Goal: Task Accomplishment & Management: Use online tool/utility

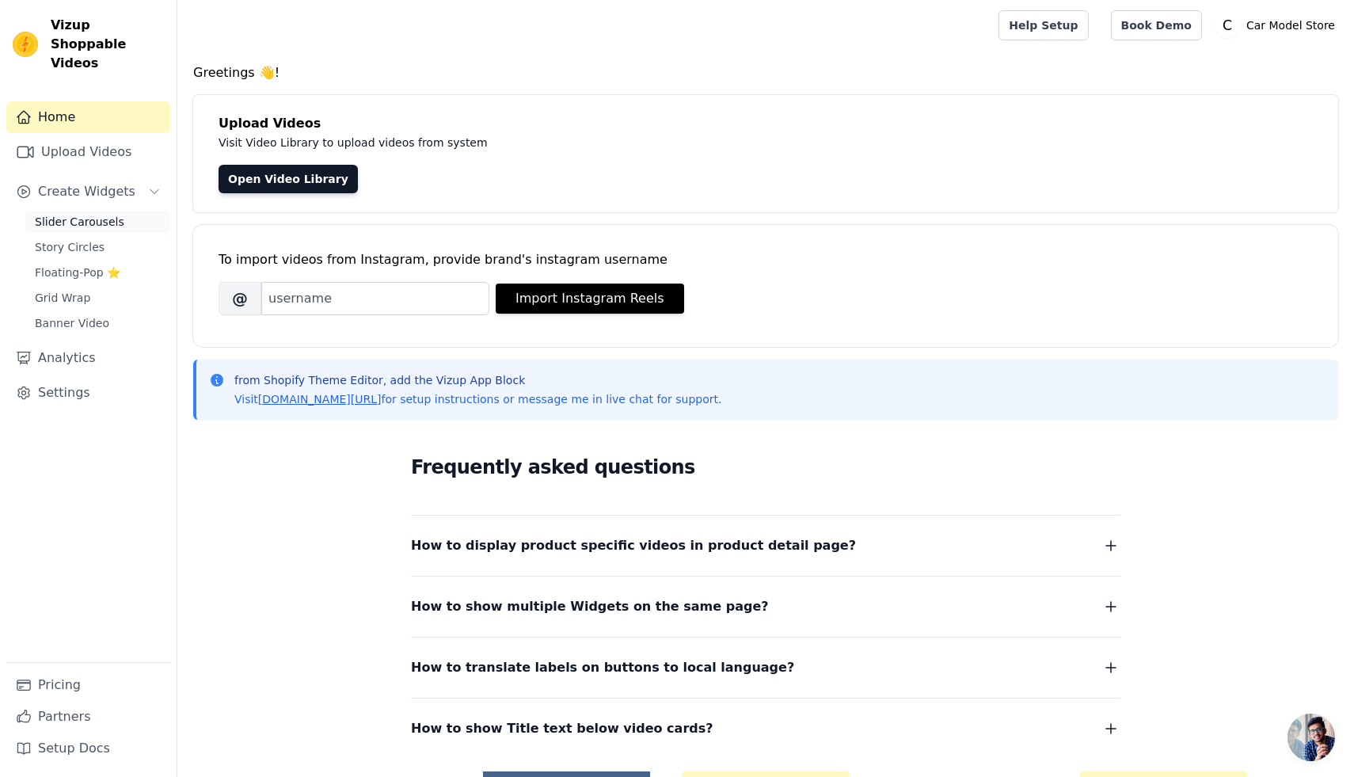
click at [90, 214] on span "Slider Carousels" at bounding box center [79, 222] width 89 height 16
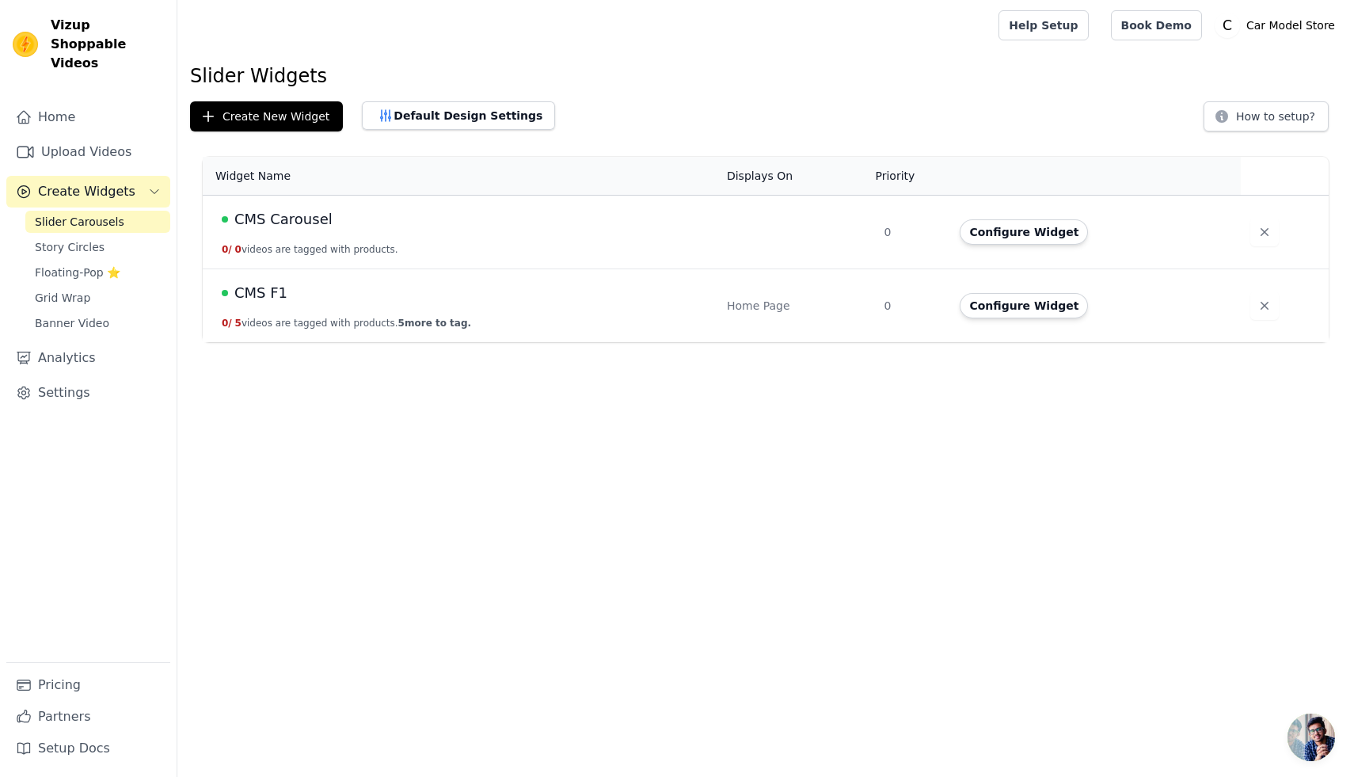
click at [263, 290] on span "CMS F1" at bounding box center [260, 293] width 53 height 22
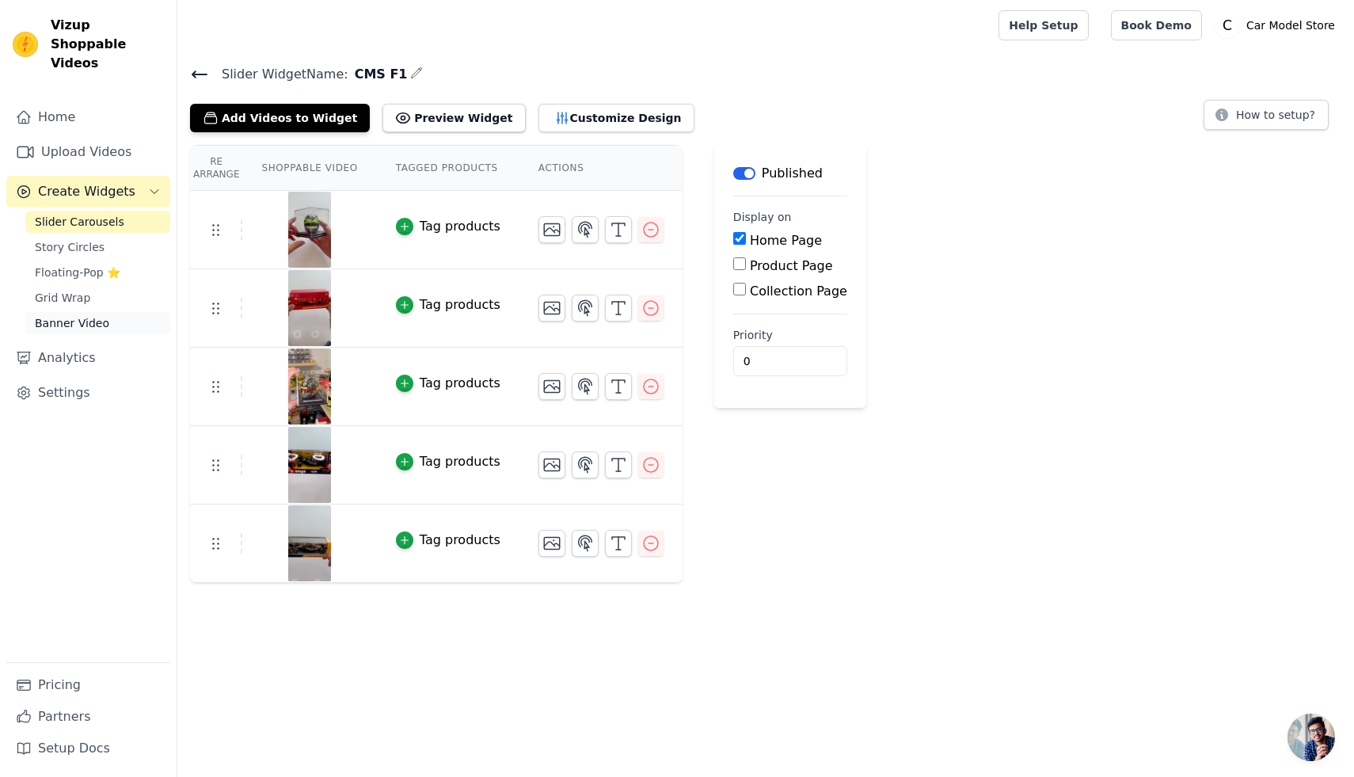
click at [70, 315] on span "Banner Video" at bounding box center [72, 323] width 74 height 16
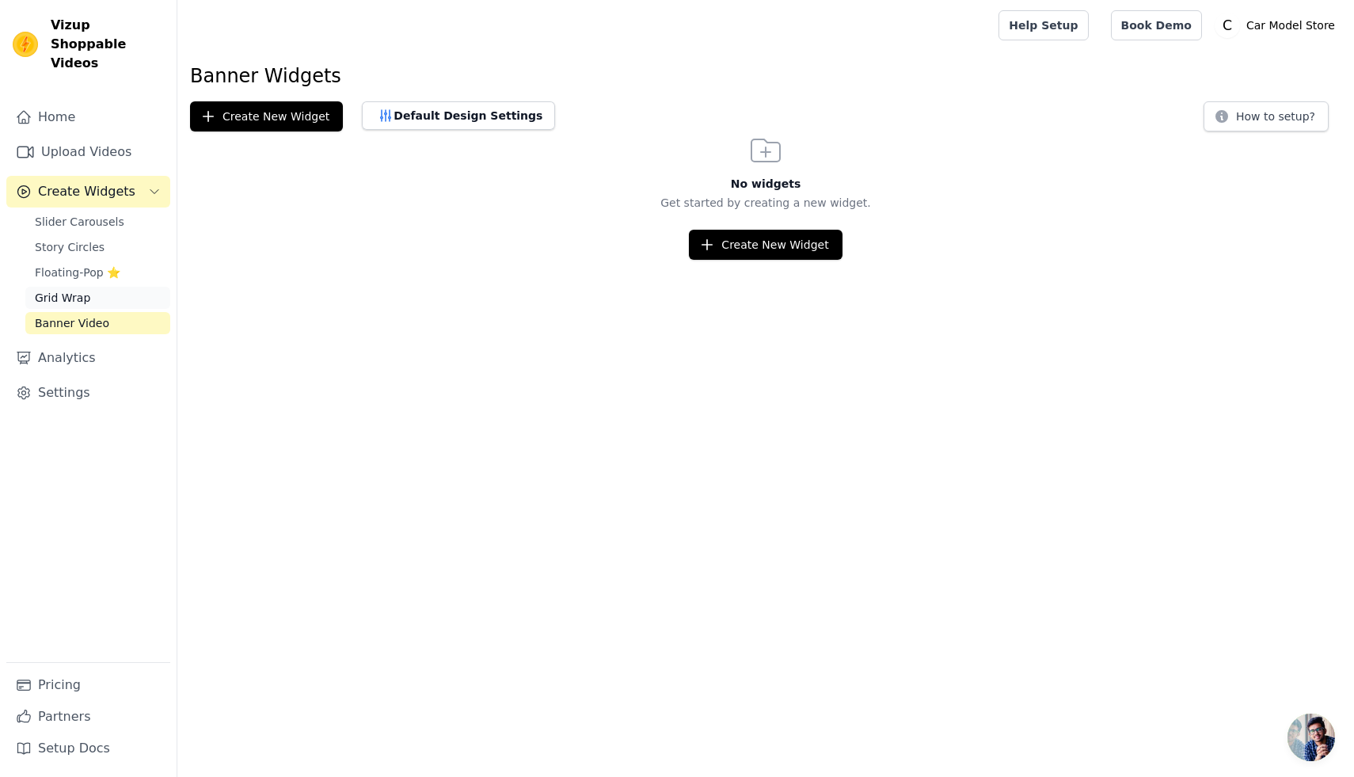
click at [101, 287] on link "Grid Wrap" at bounding box center [97, 298] width 145 height 22
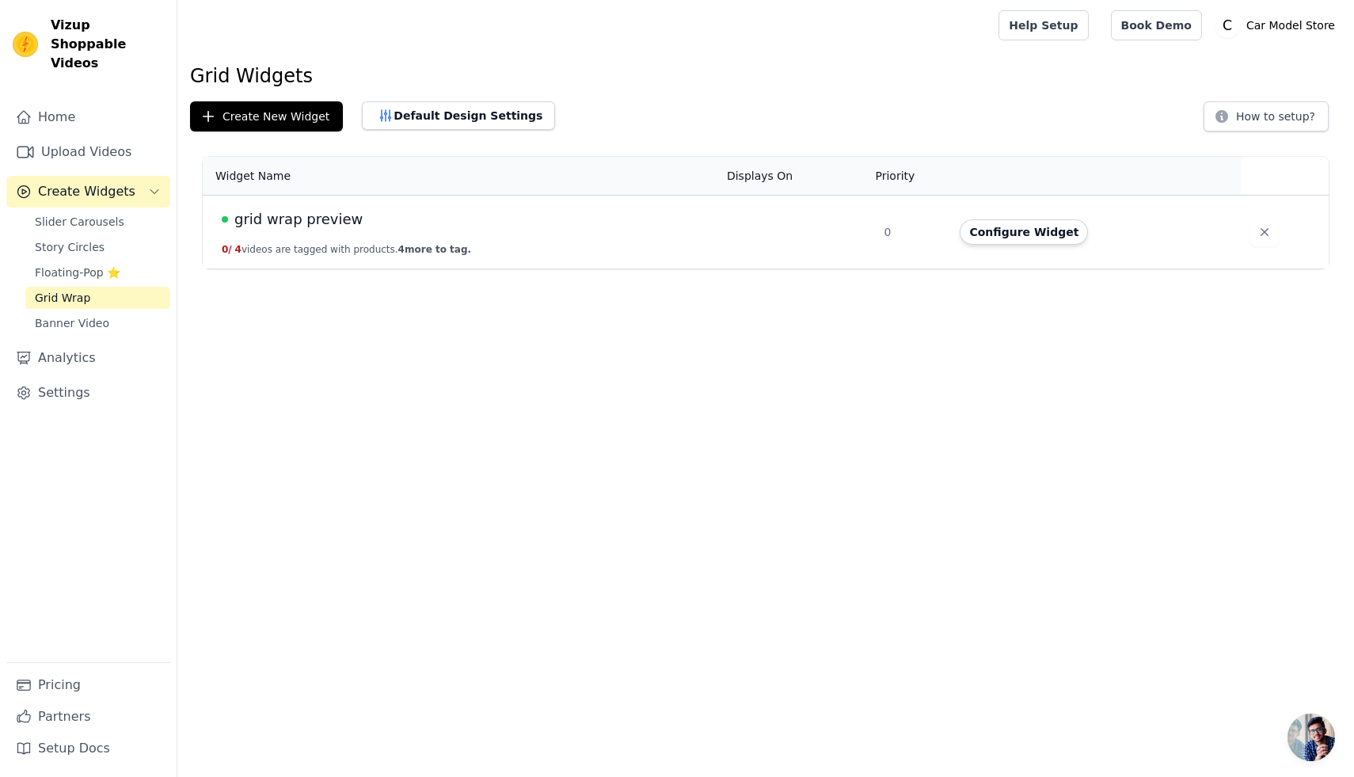
click at [277, 227] on span "grid wrap preview" at bounding box center [298, 219] width 128 height 22
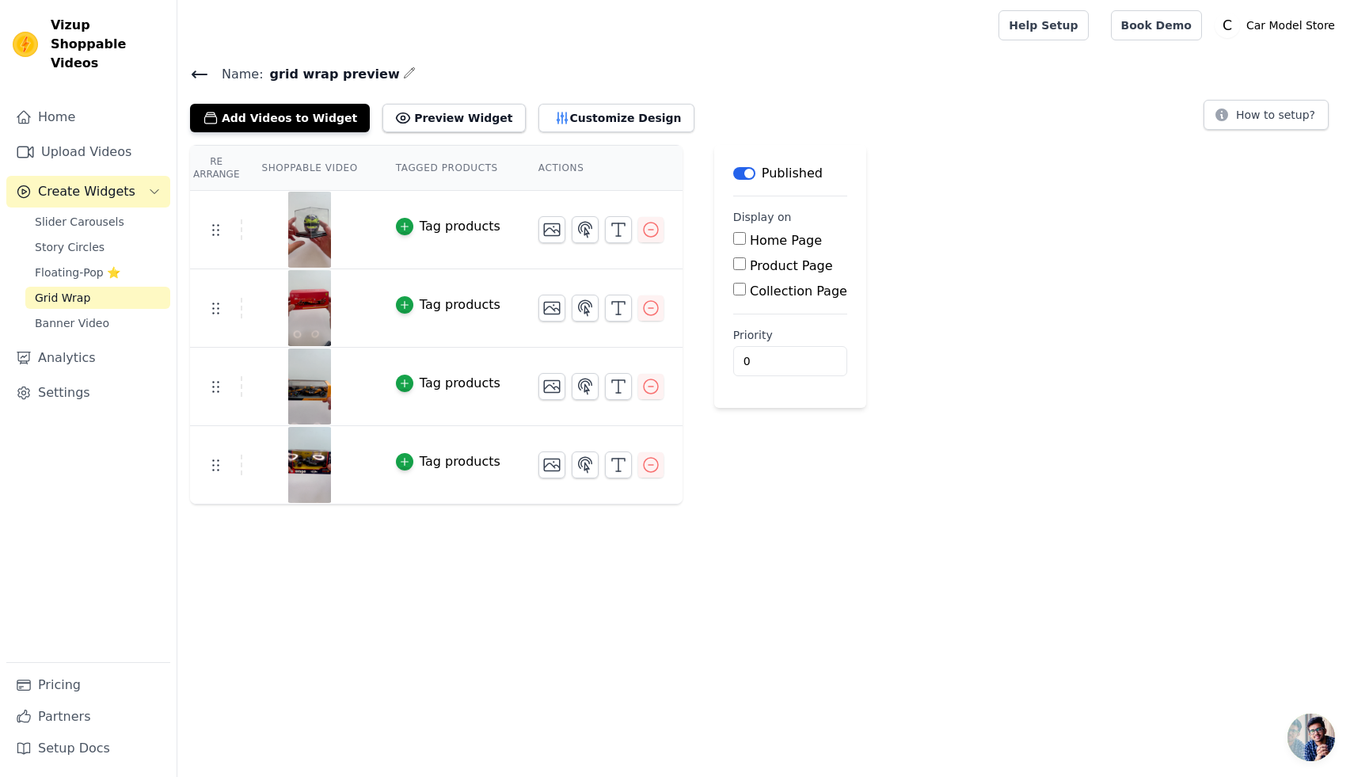
click at [929, 224] on div "Re Arrange Shoppable Video Tagged Products Actions Tag products Tag products Ta…" at bounding box center [765, 324] width 1176 height 359
click at [426, 121] on button "Preview Widget" at bounding box center [453, 118] width 142 height 28
click at [707, 55] on main "Name: grid wrap preview Add Videos to Widget Preview Widget Customize Design Ho…" at bounding box center [765, 278] width 1176 height 454
click at [81, 290] on span "Grid Wrap" at bounding box center [62, 298] width 55 height 16
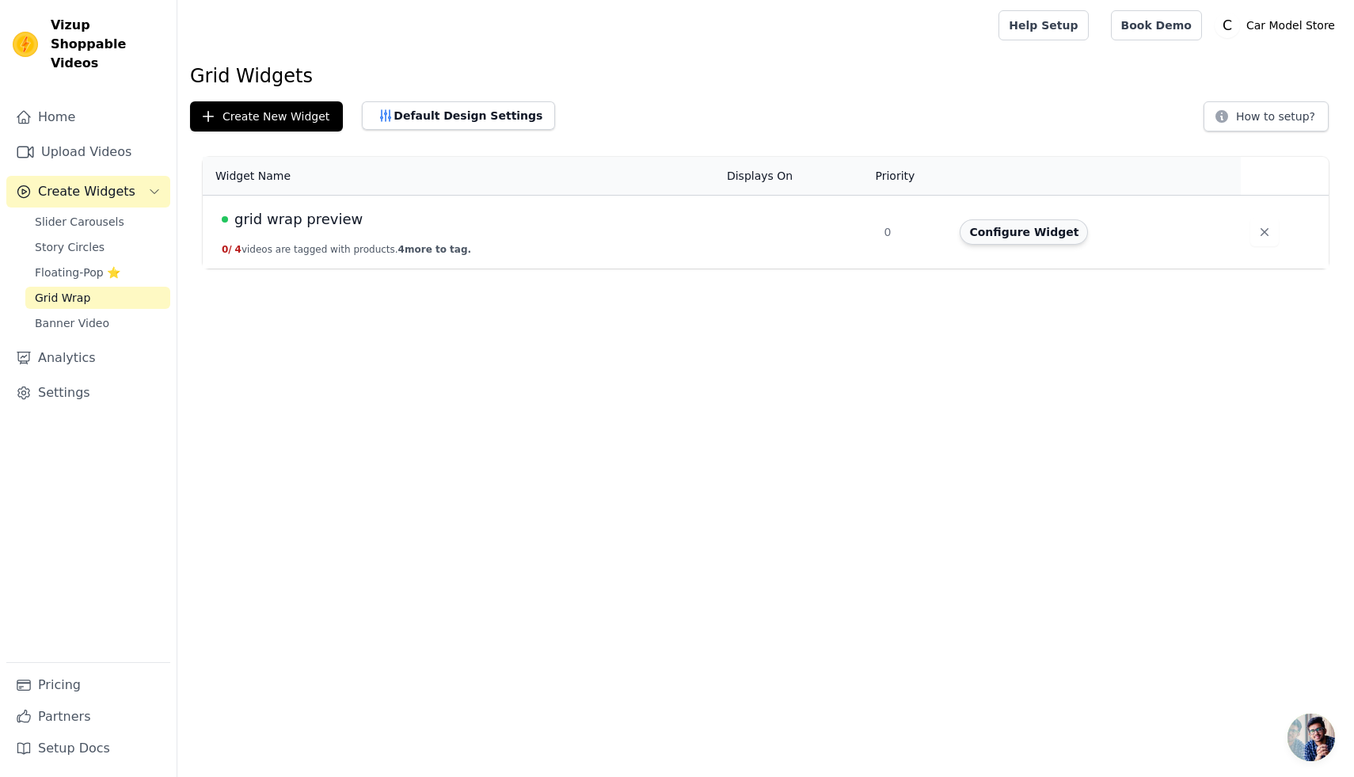
click at [1026, 237] on button "Configure Widget" at bounding box center [1023, 231] width 128 height 25
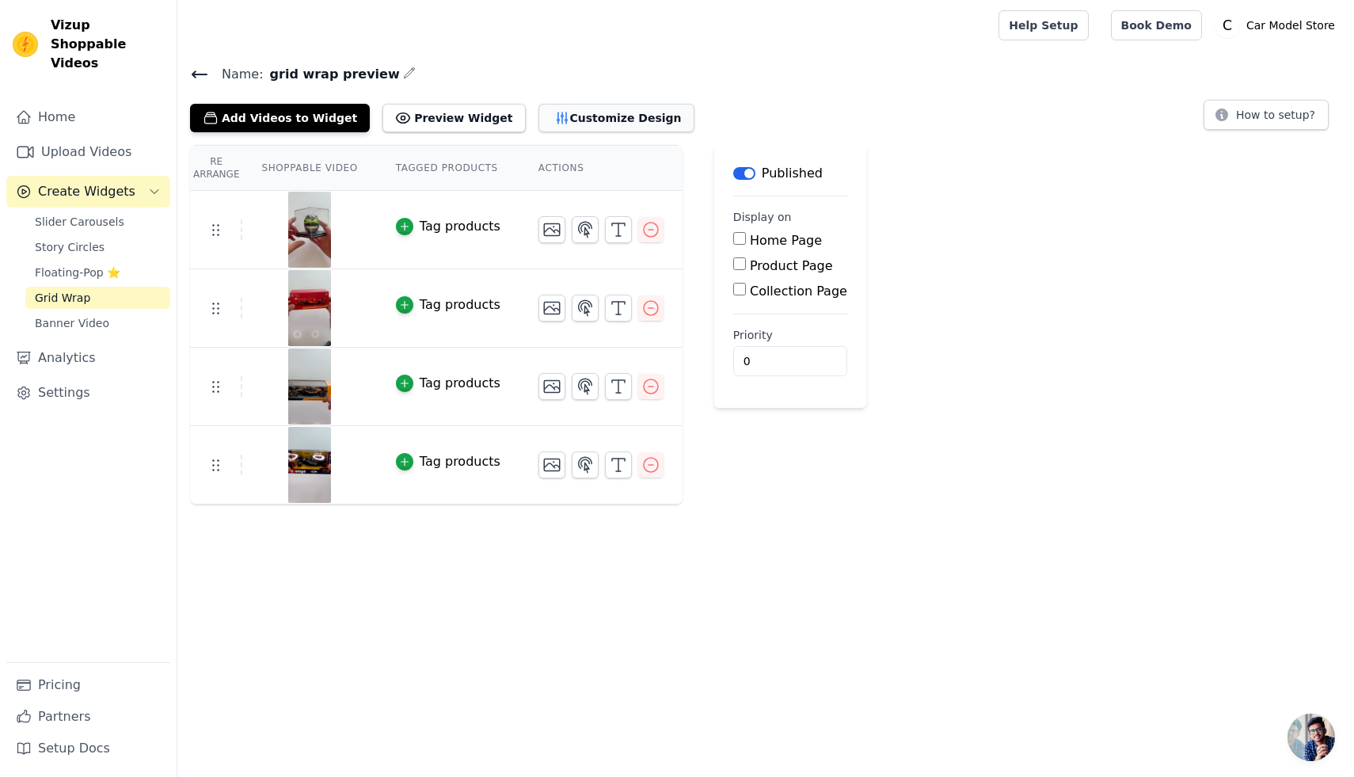
click at [587, 123] on button "Customize Design" at bounding box center [616, 118] width 156 height 28
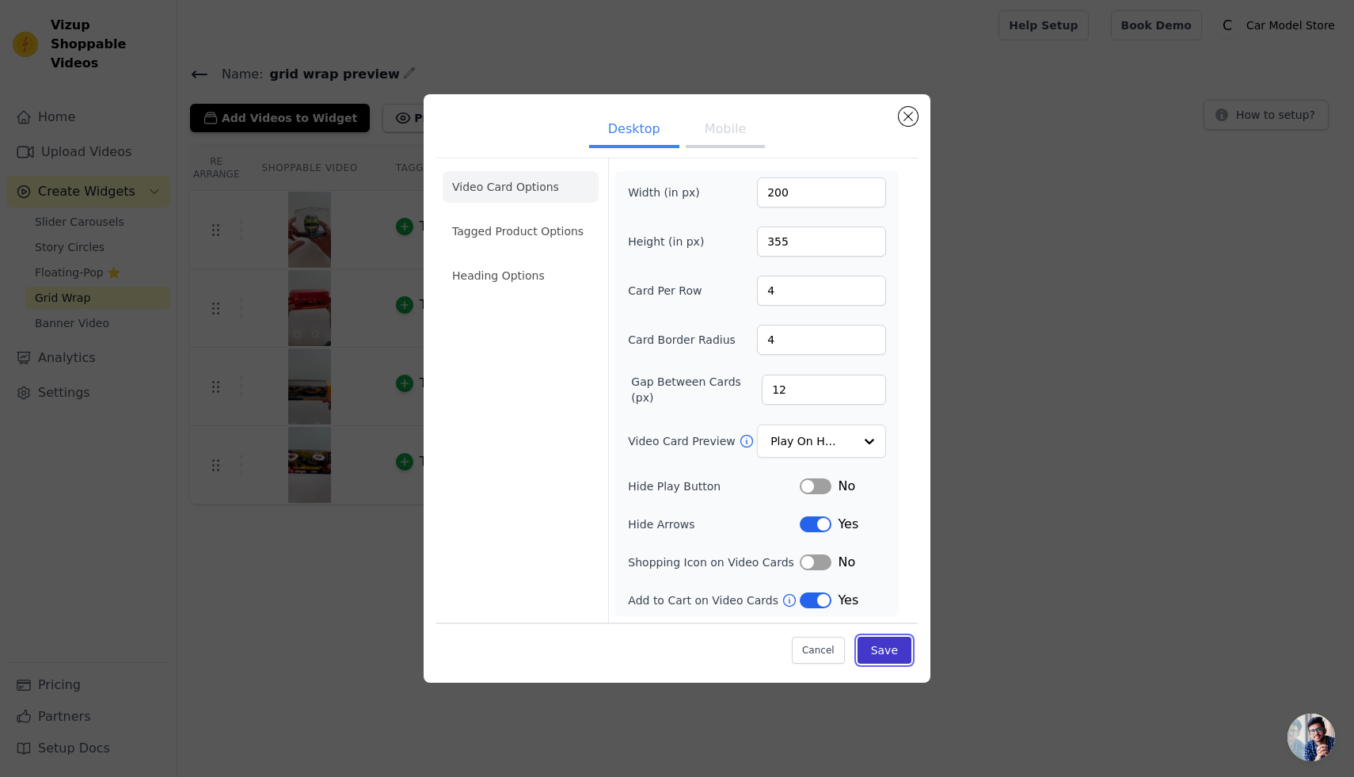
click at [900, 648] on button "Save" at bounding box center [884, 649] width 54 height 27
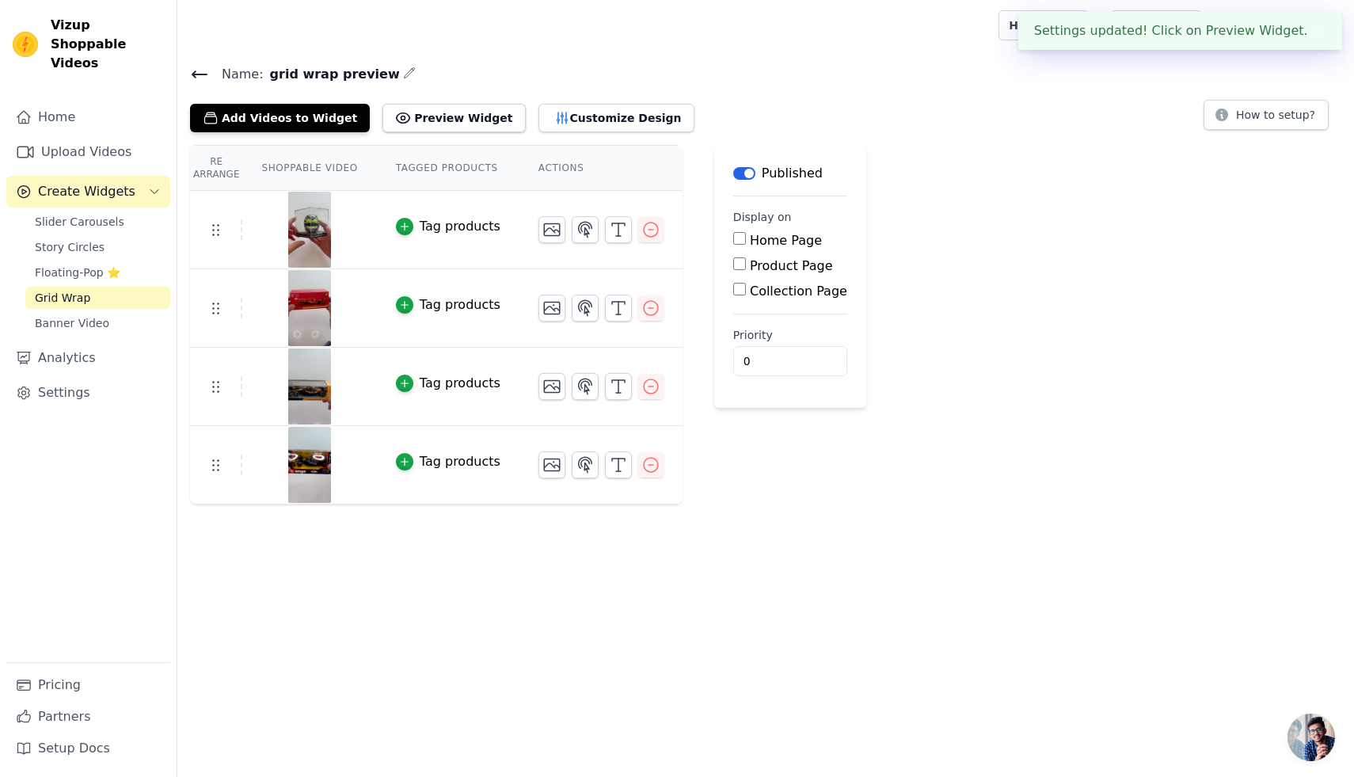
click at [1317, 31] on button "✖" at bounding box center [1317, 30] width 18 height 19
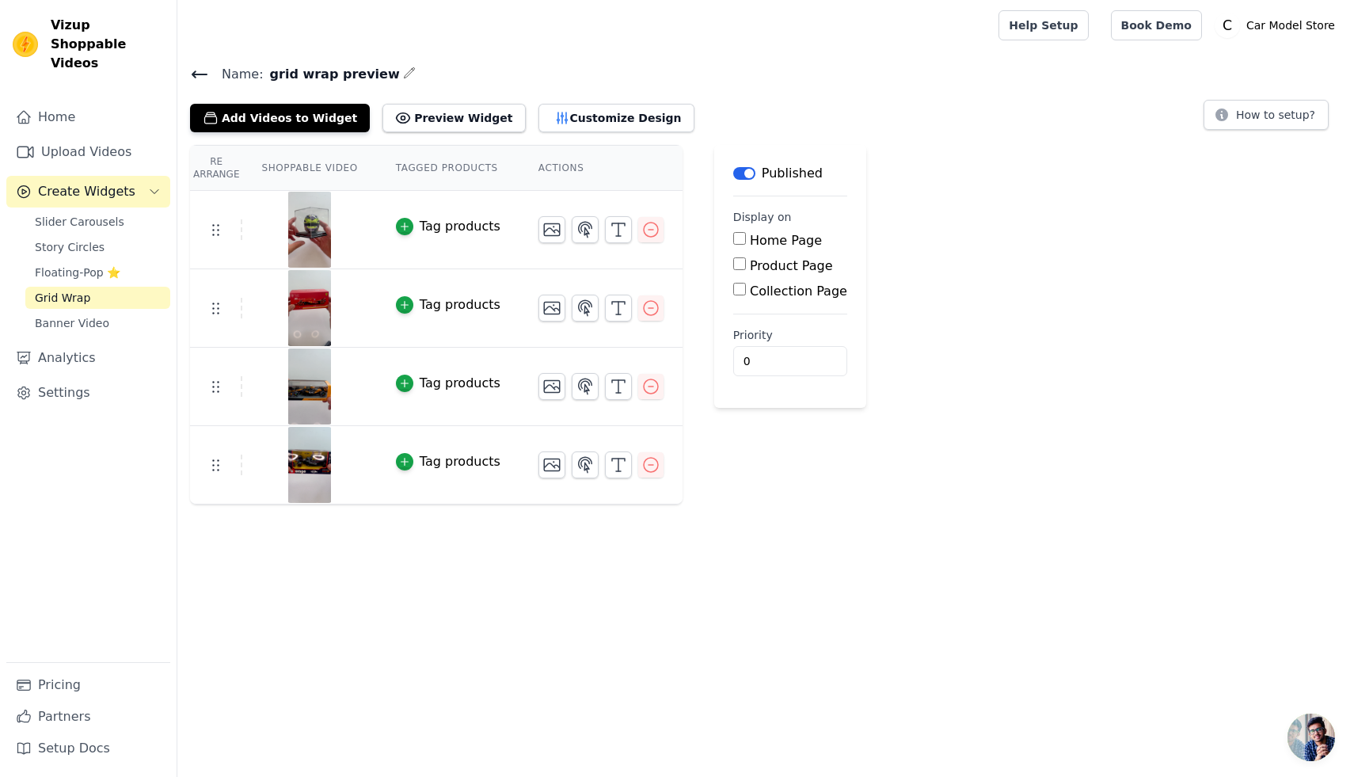
click at [75, 291] on div "Slider Carousels Story Circles Floating-Pop ⭐ Grid Wrap Banner Video" at bounding box center [97, 272] width 145 height 123
click at [74, 290] on span "Grid Wrap" at bounding box center [62, 298] width 55 height 16
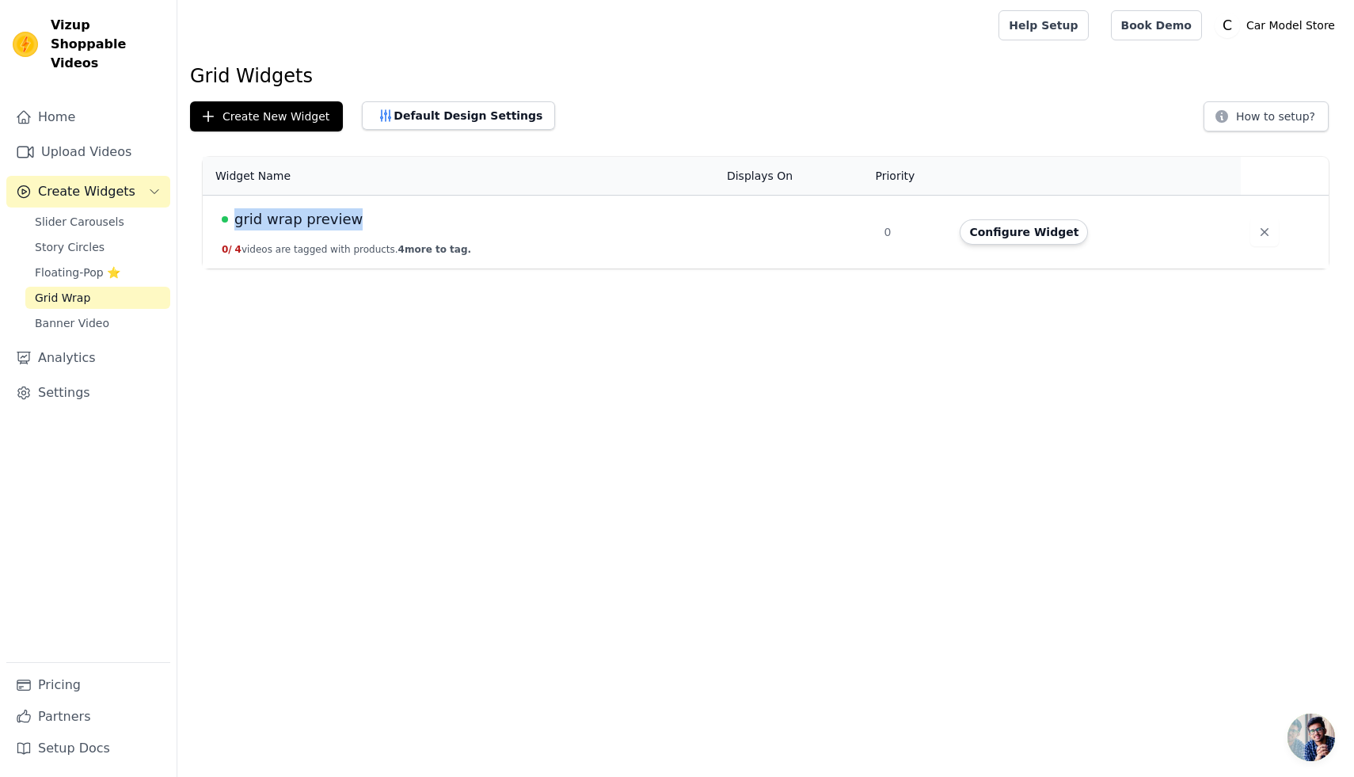
drag, startPoint x: 351, startPoint y: 220, endPoint x: 237, endPoint y: 221, distance: 114.0
click at [237, 221] on div "grid wrap preview" at bounding box center [465, 219] width 486 height 22
copy span "grid wrap preview"
click at [667, 82] on h1 "Grid Widgets" at bounding box center [765, 75] width 1151 height 25
click at [281, 211] on span "grid wrap preview" at bounding box center [298, 219] width 128 height 22
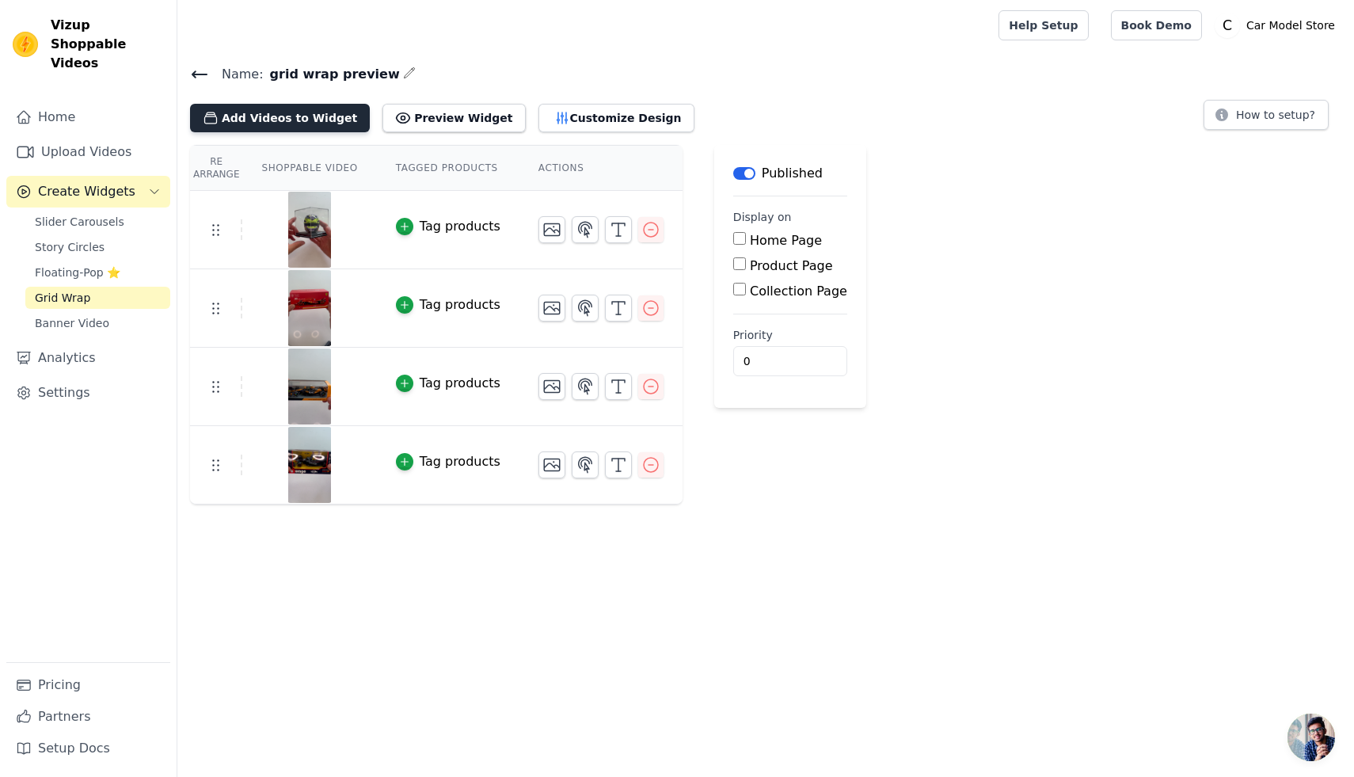
click at [282, 113] on button "Add Videos to Widget" at bounding box center [280, 118] width 180 height 28
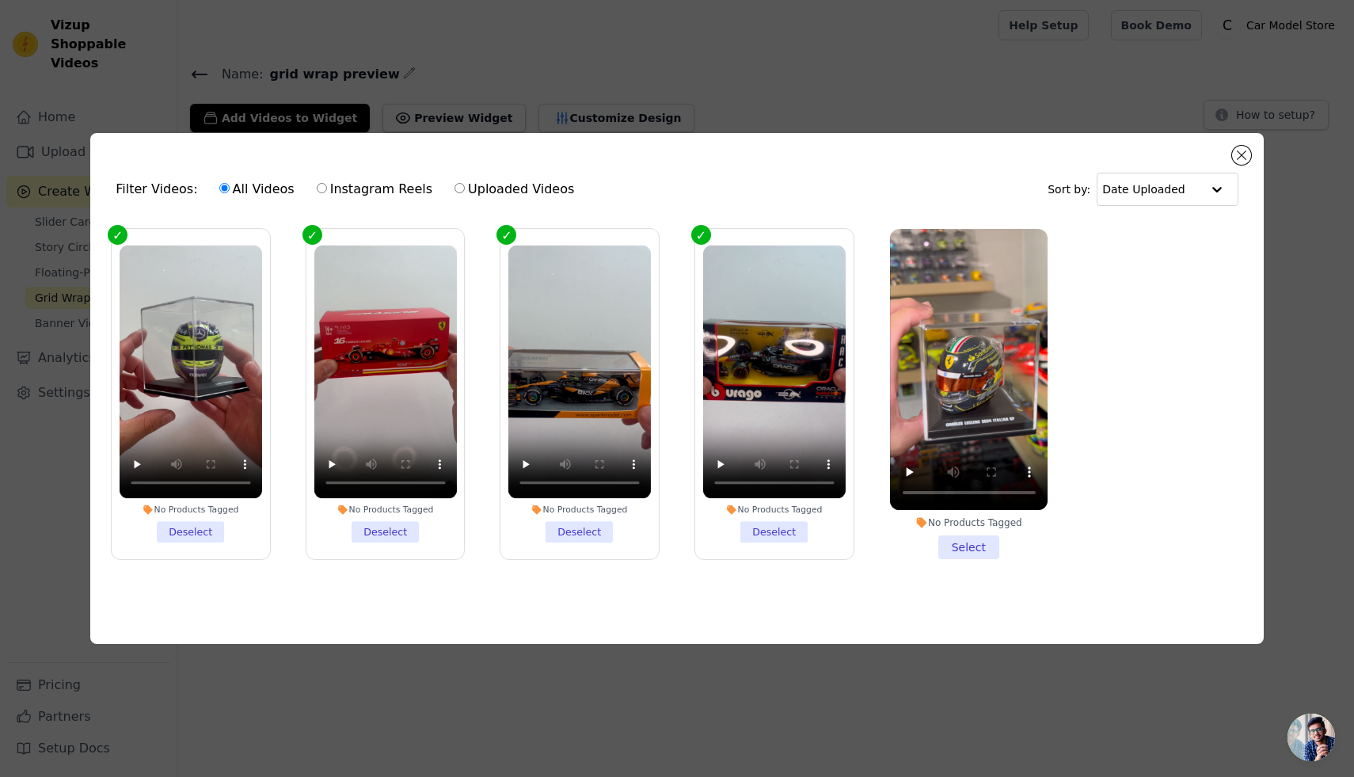
click at [967, 547] on li "No Products Tagged Select" at bounding box center [969, 394] width 158 height 330
click at [0, 0] on input "No Products Tagged Select" at bounding box center [0, 0] width 0 height 0
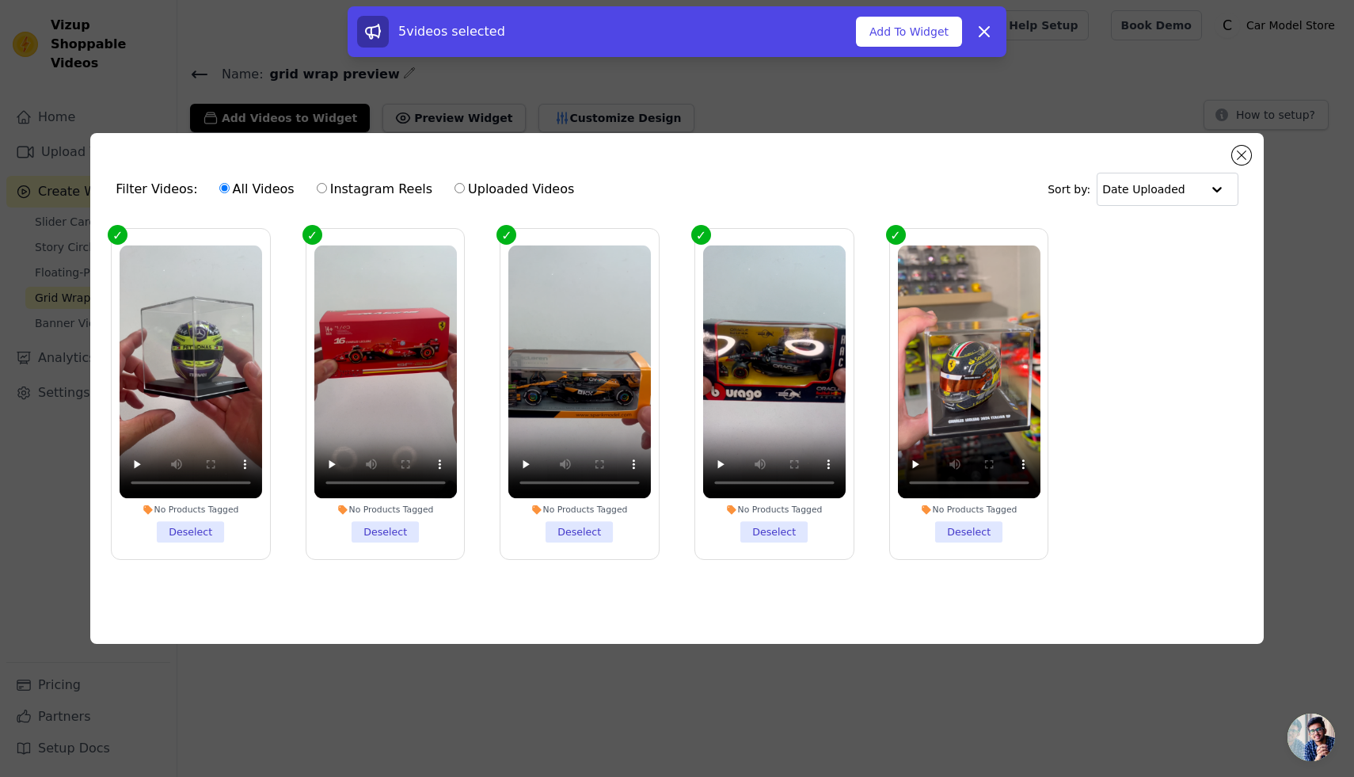
click at [767, 538] on li "No Products Tagged Deselect" at bounding box center [774, 393] width 142 height 297
click at [0, 0] on input "No Products Tagged Deselect" at bounding box center [0, 0] width 0 height 0
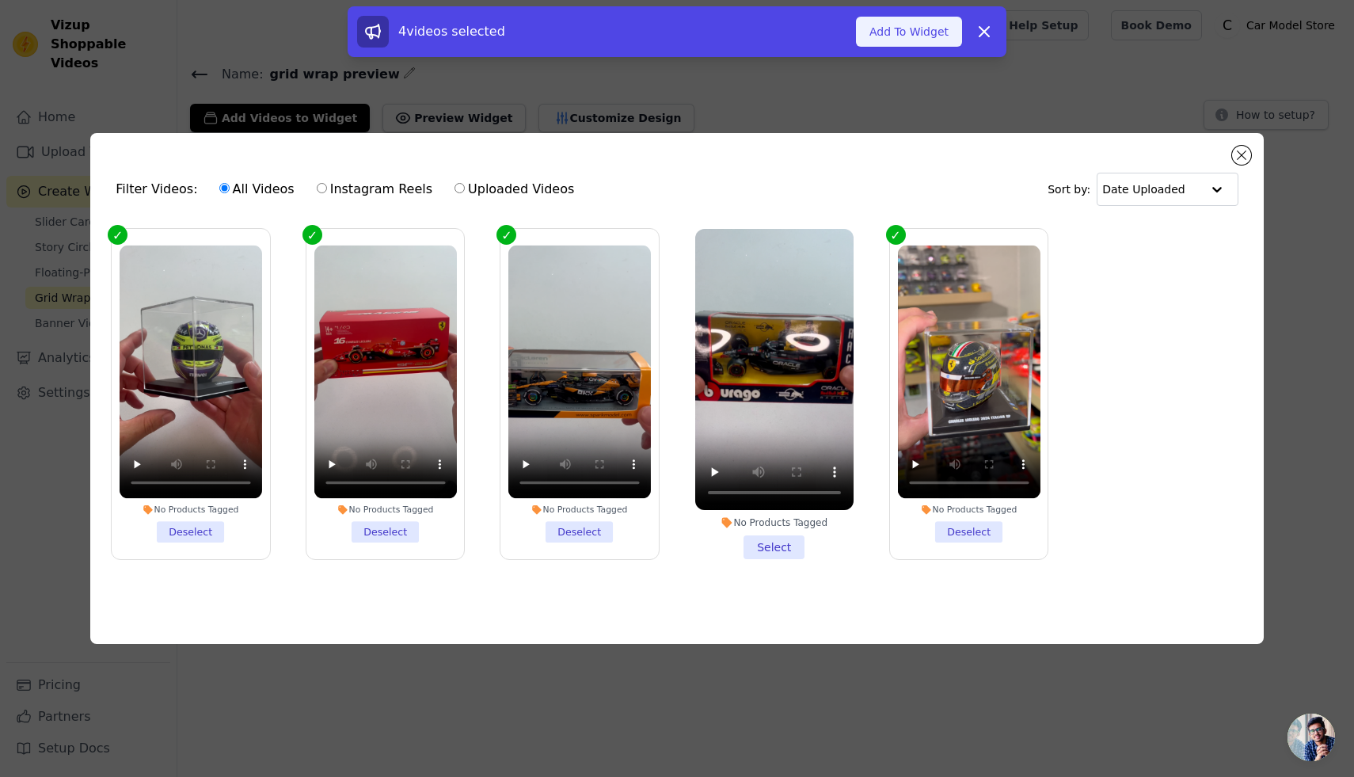
click at [890, 31] on button "Add To Widget" at bounding box center [909, 32] width 106 height 30
